Goal: Information Seeking & Learning: Learn about a topic

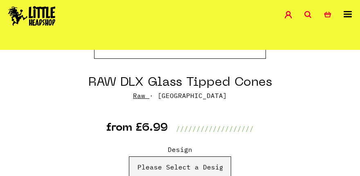
scroll to position [314, 0]
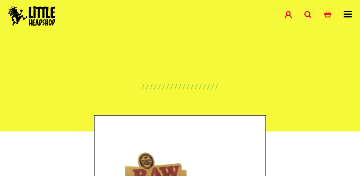
click at [347, 12] on icon at bounding box center [347, 14] width 8 height 7
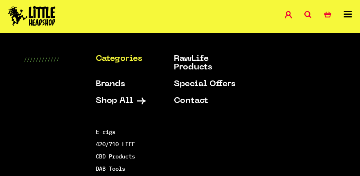
click at [112, 61] on link "Categories" at bounding box center [127, 59] width 62 height 9
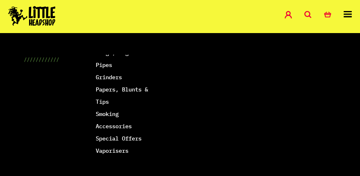
scroll to position [146, 0]
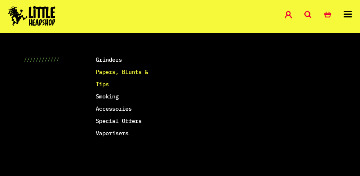
click at [112, 80] on link "Papers, Blunts & Tips" at bounding box center [122, 78] width 52 height 20
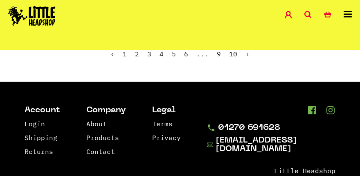
scroll to position [2278, 0]
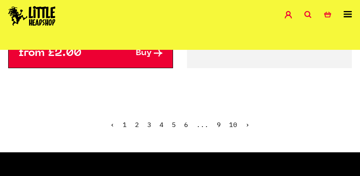
click at [136, 121] on link "2" at bounding box center [137, 125] width 4 height 8
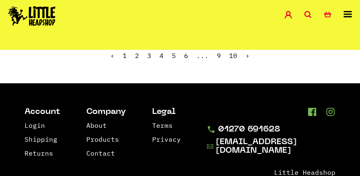
scroll to position [2308, 0]
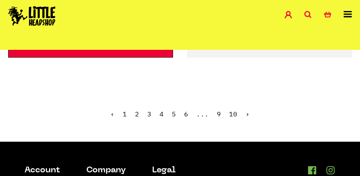
click at [246, 110] on link "›" at bounding box center [247, 114] width 4 height 8
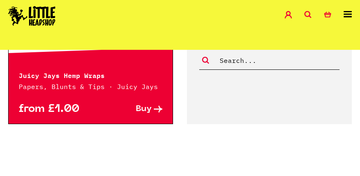
scroll to position [2294, 0]
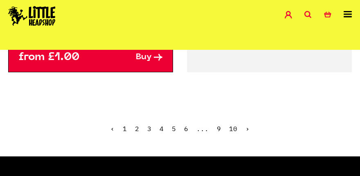
click at [247, 125] on link "›" at bounding box center [247, 129] width 4 height 8
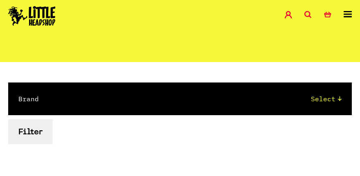
scroll to position [131, 0]
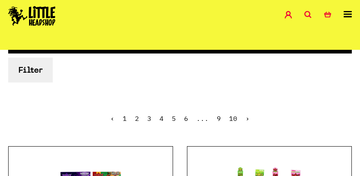
click at [123, 120] on link "1" at bounding box center [125, 118] width 4 height 8
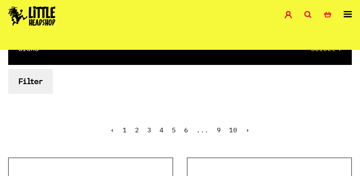
scroll to position [143, 0]
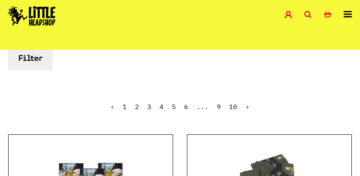
click at [38, 8] on img at bounding box center [31, 16] width 47 height 20
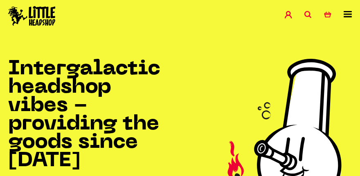
click at [349, 19] on link at bounding box center [347, 16] width 8 height 11
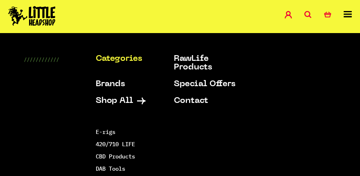
scroll to position [35, 0]
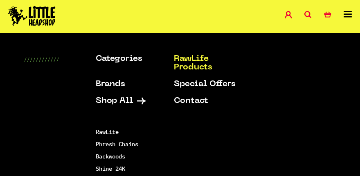
click at [194, 63] on link "RawLife Products" at bounding box center [205, 63] width 62 height 17
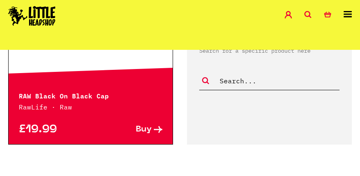
scroll to position [2273, 0]
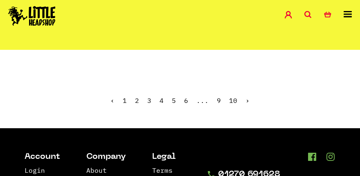
click at [139, 89] on ul "‹ 1 2 3 4 5 6 ... 9 10 ›" at bounding box center [180, 106] width 360 height 35
click at [137, 96] on link "2" at bounding box center [137, 100] width 4 height 8
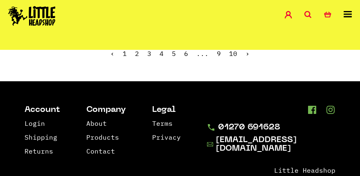
scroll to position [2264, 0]
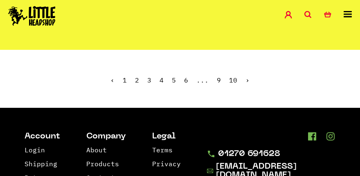
click at [248, 76] on ul "‹ 1 2 3 4 5 6 ... 9 10 ›" at bounding box center [180, 86] width 360 height 35
click at [245, 76] on link "›" at bounding box center [247, 80] width 4 height 8
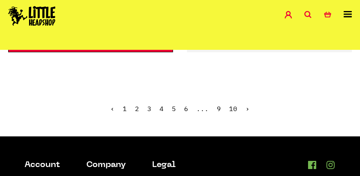
scroll to position [2249, 0]
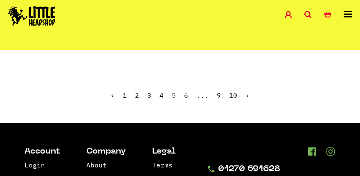
click at [248, 91] on link "›" at bounding box center [247, 95] width 4 height 8
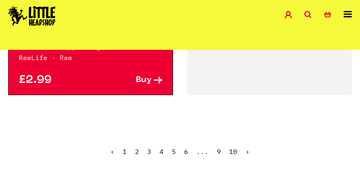
scroll to position [2279, 0]
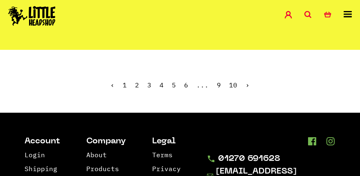
click at [247, 83] on link "›" at bounding box center [247, 85] width 4 height 8
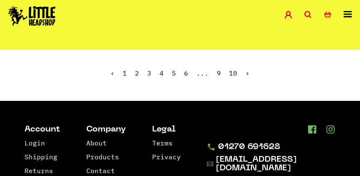
scroll to position [2276, 0]
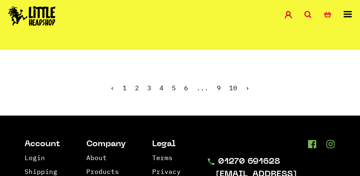
click at [247, 84] on link "›" at bounding box center [247, 88] width 4 height 8
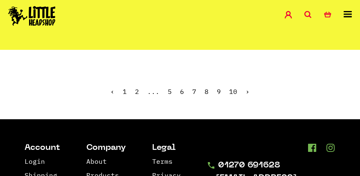
scroll to position [2285, 0]
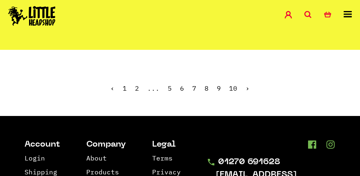
click at [247, 84] on link "›" at bounding box center [247, 88] width 4 height 8
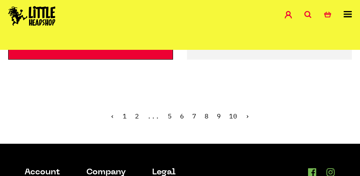
scroll to position [2286, 0]
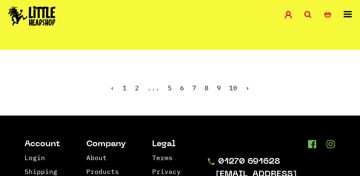
click at [247, 84] on link "›" at bounding box center [247, 88] width 4 height 8
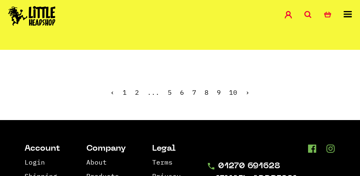
scroll to position [2274, 0]
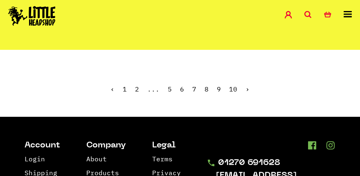
click at [247, 85] on link "›" at bounding box center [247, 89] width 4 height 8
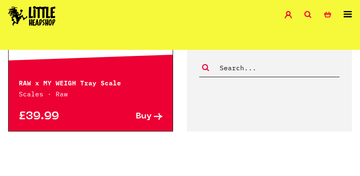
scroll to position [2302, 0]
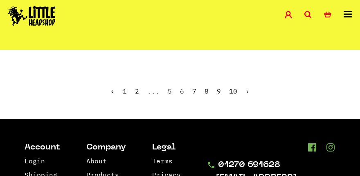
click at [245, 87] on link "›" at bounding box center [247, 91] width 4 height 8
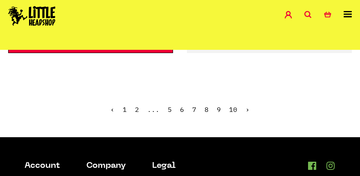
scroll to position [978, 0]
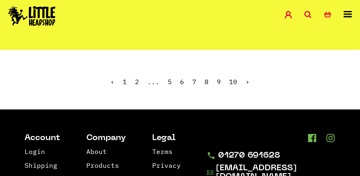
click at [245, 85] on ul "‹ 1 2 ... 5 6 7 8 9 10 ›" at bounding box center [180, 87] width 360 height 35
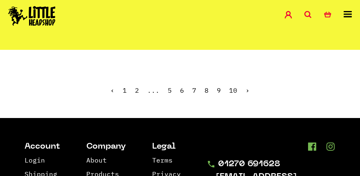
scroll to position [973, 0]
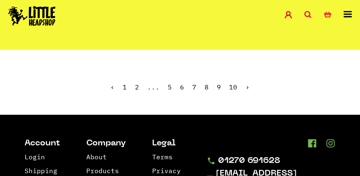
click at [245, 87] on span "›" at bounding box center [247, 87] width 4 height 8
click at [246, 86] on span "›" at bounding box center [247, 87] width 4 height 8
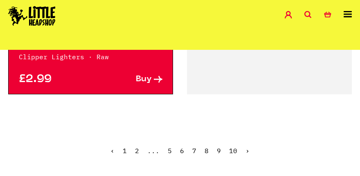
scroll to position [978, 0]
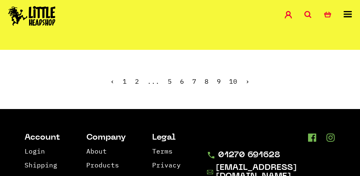
click at [246, 80] on span "›" at bounding box center [247, 81] width 4 height 8
click at [245, 80] on span "›" at bounding box center [247, 81] width 4 height 8
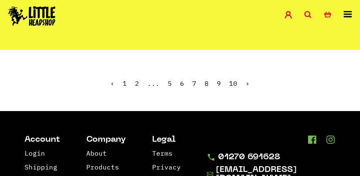
scroll to position [971, 0]
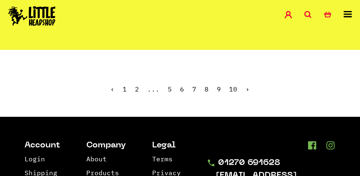
click at [305, 12] on icon at bounding box center [307, 14] width 7 height 7
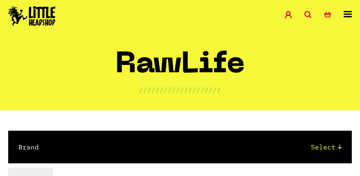
scroll to position [0, 0]
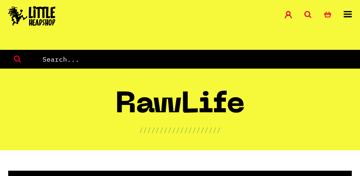
click at [305, 13] on icon at bounding box center [307, 14] width 7 height 7
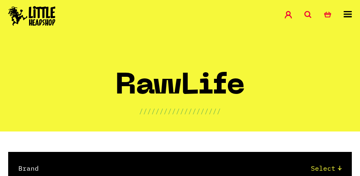
click at [302, 14] on link "Account" at bounding box center [294, 15] width 20 height 9
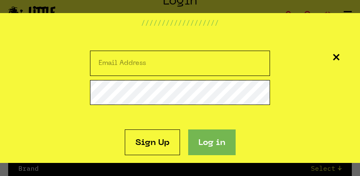
click at [333, 59] on icon at bounding box center [336, 57] width 7 height 7
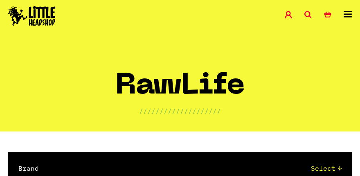
click at [308, 13] on icon at bounding box center [307, 14] width 7 height 7
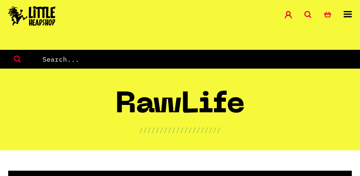
click at [161, 61] on input "text" at bounding box center [201, 59] width 318 height 11
type input "Cones"
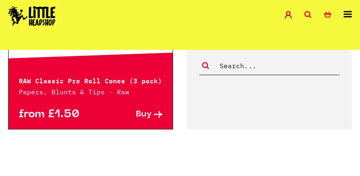
scroll to position [1553, 0]
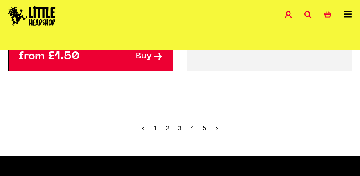
click at [165, 124] on link "2" at bounding box center [167, 128] width 4 height 8
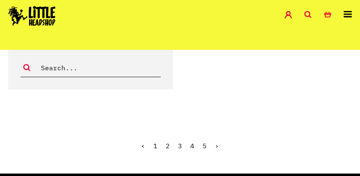
scroll to position [1375, 0]
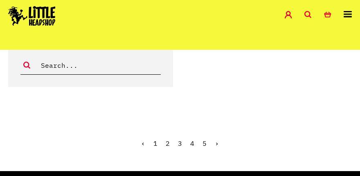
click at [165, 139] on span "2" at bounding box center [167, 143] width 4 height 8
click at [167, 139] on span "2" at bounding box center [167, 143] width 4 height 8
click at [217, 139] on link "›" at bounding box center [217, 143] width 4 height 8
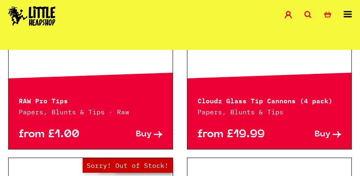
scroll to position [600, 0]
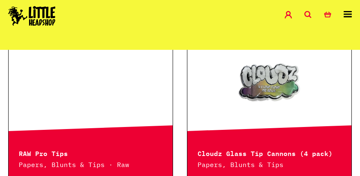
click at [248, 74] on link "Hurry! Low Stock Sorry! Out of Stock!" at bounding box center [269, 83] width 164 height 82
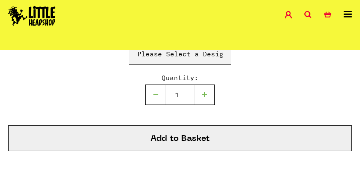
scroll to position [386, 0]
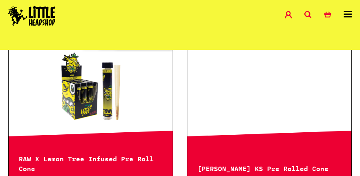
scroll to position [764, 0]
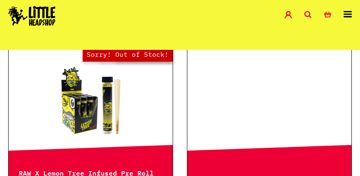
click at [126, 121] on link "Out of Stock Hurry! Low Stock Sorry! Out of Stock!" at bounding box center [91, 102] width 164 height 82
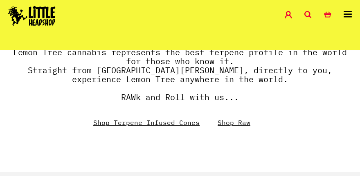
scroll to position [581, 0]
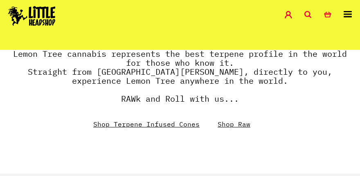
click at [126, 121] on link "Shop Terpene Infused Cones" at bounding box center [146, 124] width 106 height 8
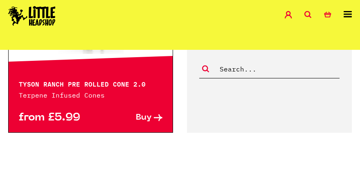
scroll to position [2373, 0]
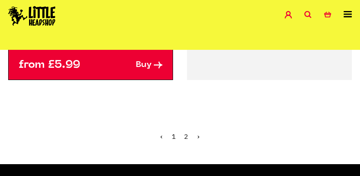
click at [199, 132] on link "›" at bounding box center [198, 136] width 4 height 8
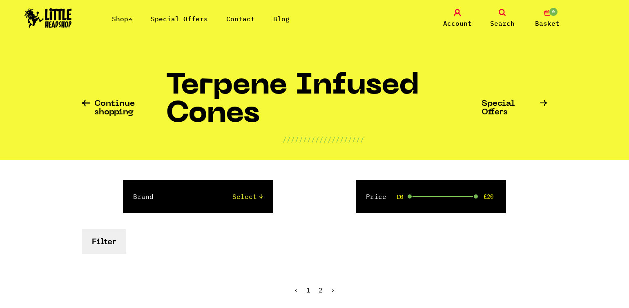
click at [125, 19] on link "Shop" at bounding box center [122, 19] width 20 height 8
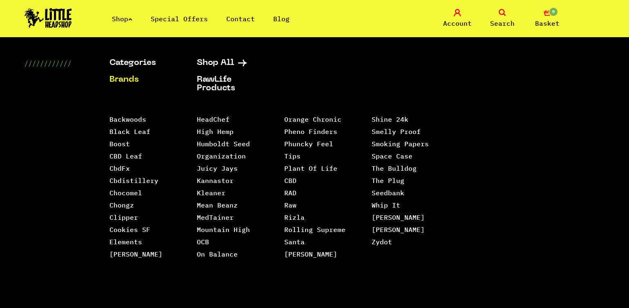
click at [359, 13] on link "Search" at bounding box center [502, 18] width 41 height 19
click at [359, 23] on span "Search" at bounding box center [502, 23] width 25 height 10
click at [359, 14] on icon at bounding box center [502, 12] width 7 height 7
click at [359, 16] on icon at bounding box center [502, 12] width 7 height 7
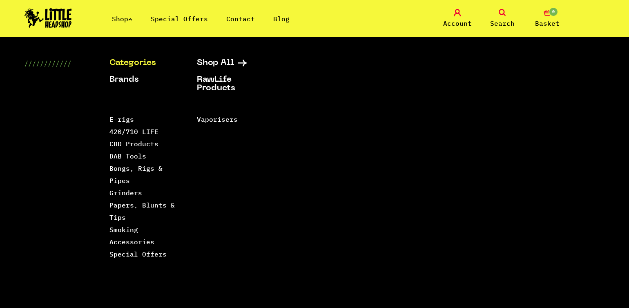
click at [138, 62] on link "Categories" at bounding box center [143, 63] width 67 height 9
click at [116, 176] on link "Bongs, Rigs & Pipes" at bounding box center [136, 174] width 53 height 20
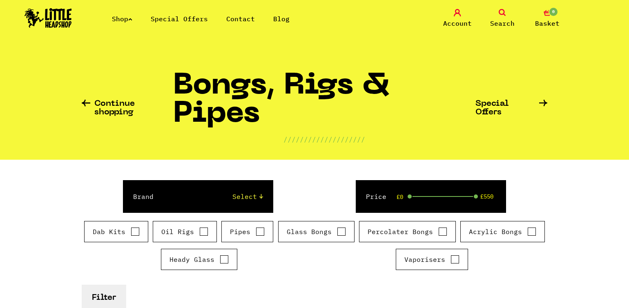
click at [128, 19] on link "Shop" at bounding box center [122, 19] width 20 height 8
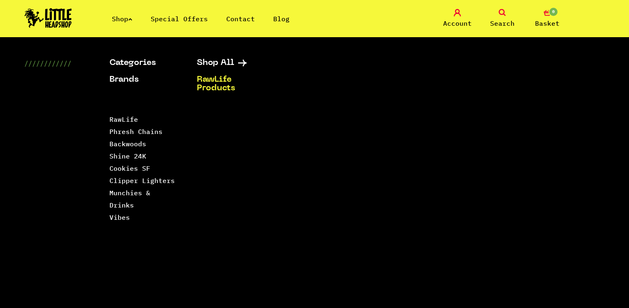
click at [497, 15] on link "Search" at bounding box center [502, 18] width 41 height 19
drag, startPoint x: 499, startPoint y: 15, endPoint x: 502, endPoint y: 20, distance: 6.2
click at [501, 18] on link "Search" at bounding box center [502, 18] width 41 height 19
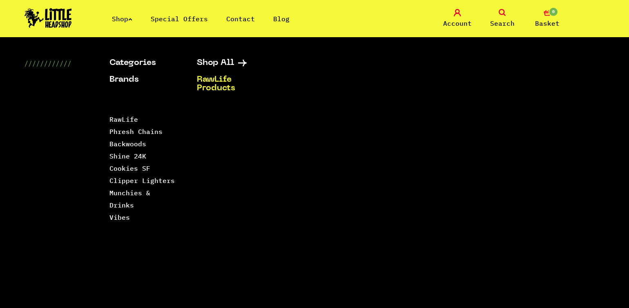
click at [501, 20] on span "Search" at bounding box center [502, 23] width 25 height 10
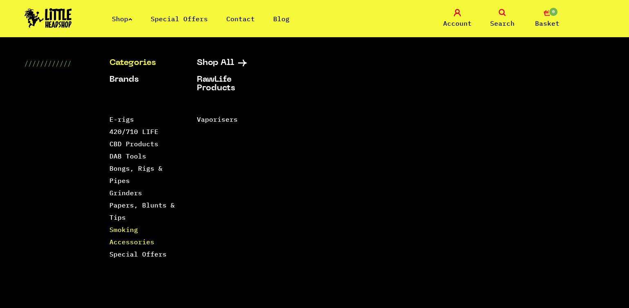
click at [130, 238] on link "Smoking Accessories" at bounding box center [132, 236] width 45 height 20
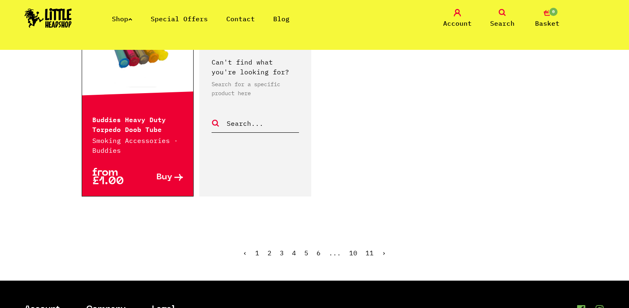
scroll to position [1523, 0]
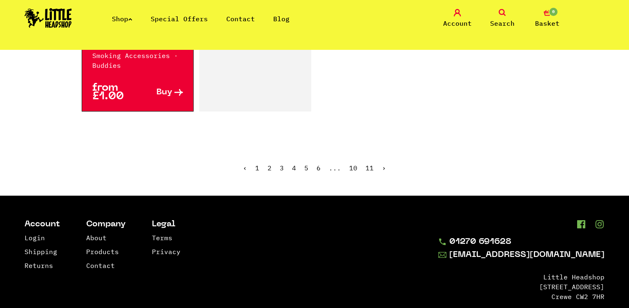
click at [382, 171] on link "›" at bounding box center [384, 168] width 4 height 8
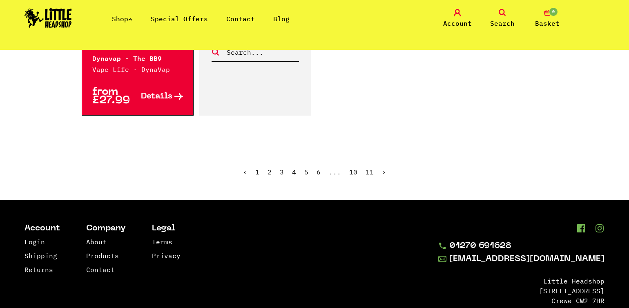
scroll to position [1516, 0]
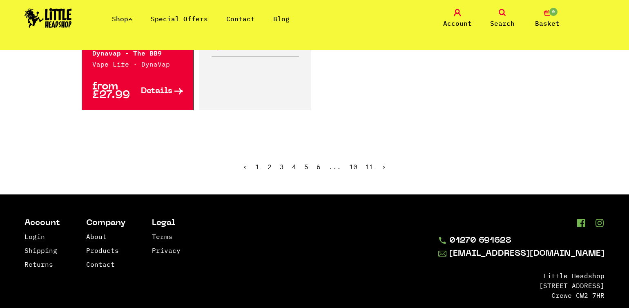
click at [382, 171] on link "›" at bounding box center [384, 167] width 4 height 8
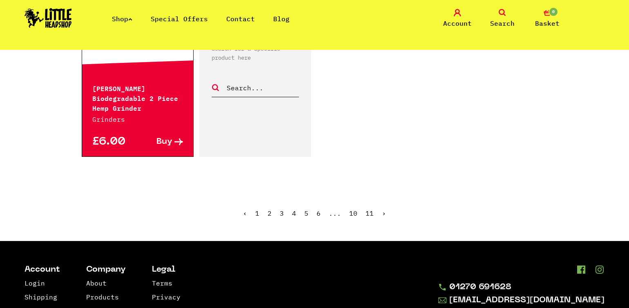
scroll to position [1524, 0]
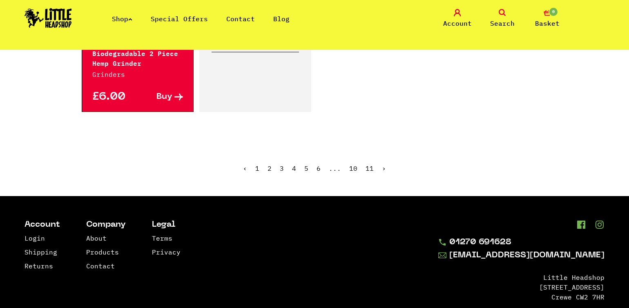
click at [382, 171] on link "›" at bounding box center [384, 168] width 4 height 8
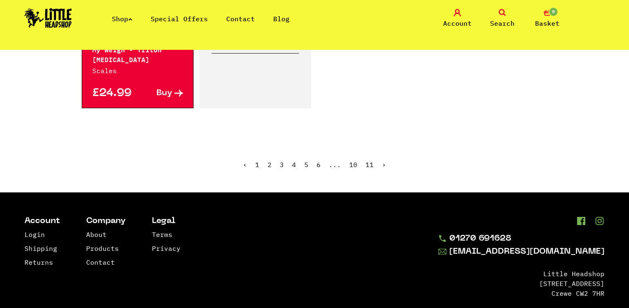
scroll to position [1460, 0]
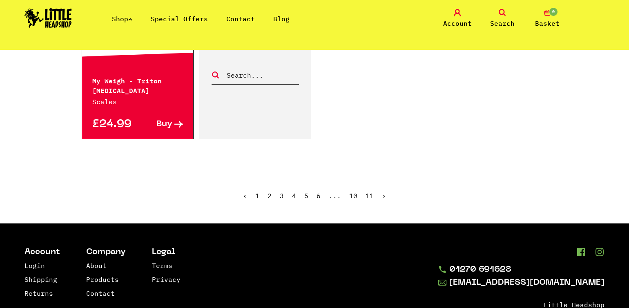
click at [382, 184] on ul "‹ 1 2 3 4 5 6 ... 10 11 ›" at bounding box center [315, 201] width 466 height 35
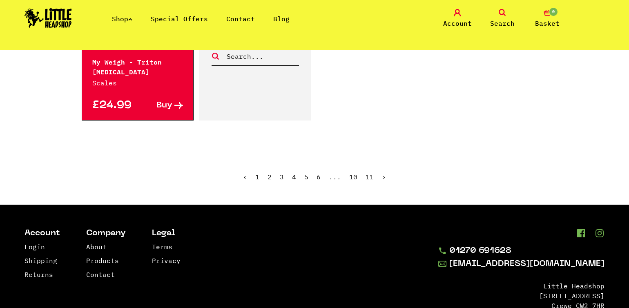
scroll to position [1470, 0]
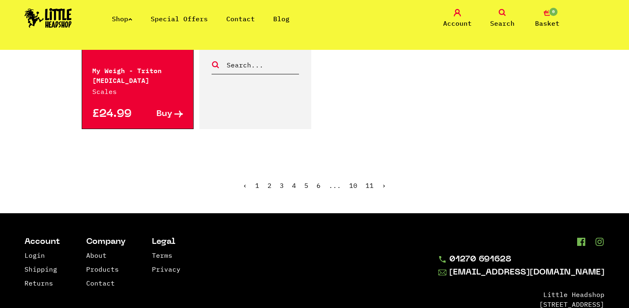
click at [382, 181] on link "›" at bounding box center [384, 185] width 4 height 8
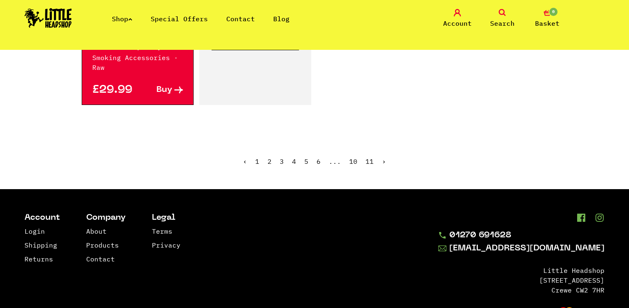
scroll to position [1489, 0]
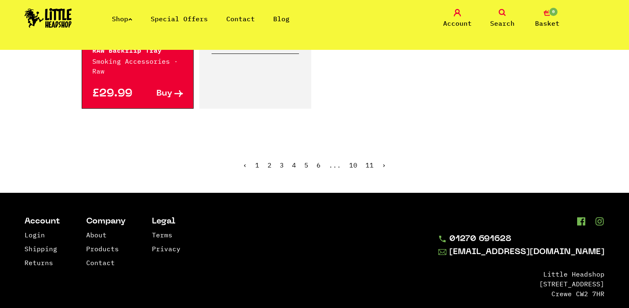
click at [382, 169] on link "›" at bounding box center [384, 165] width 4 height 8
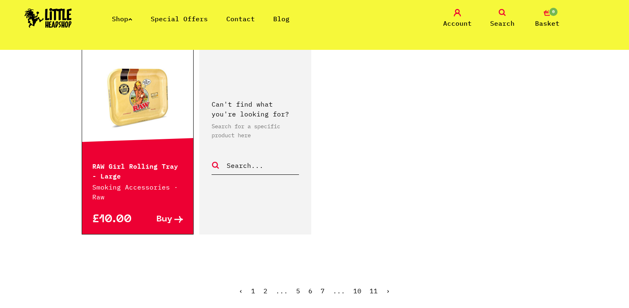
scroll to position [1476, 0]
